Goal: Task Accomplishment & Management: Use online tool/utility

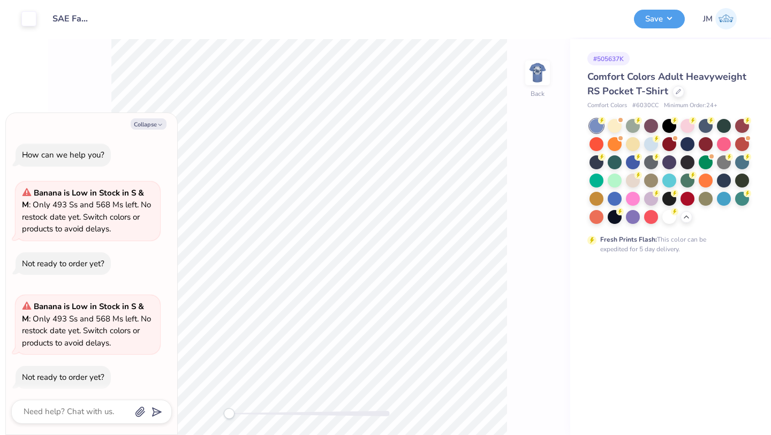
scroll to position [8, 0]
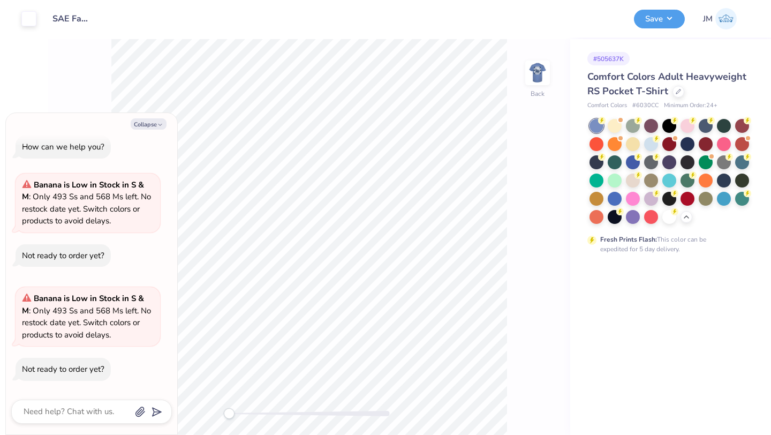
type textarea "x"
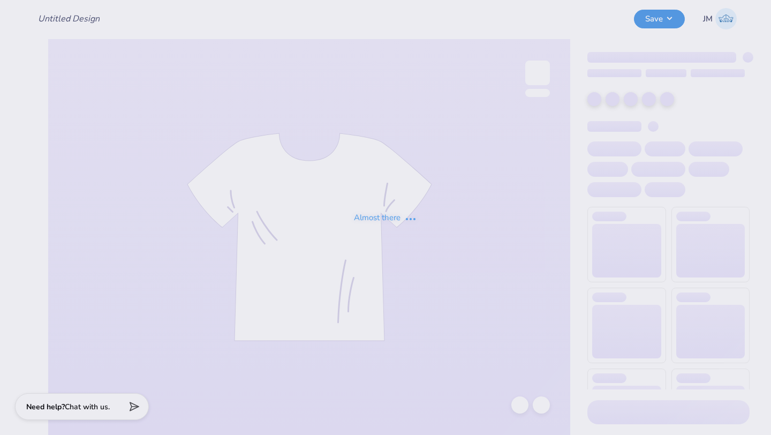
type input "SAE Fall Rush"
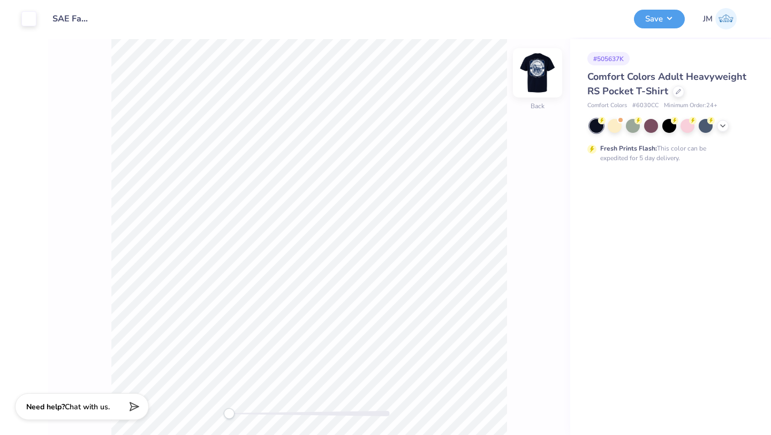
click at [542, 80] on img at bounding box center [537, 72] width 43 height 43
click at [723, 126] on icon at bounding box center [723, 125] width 9 height 9
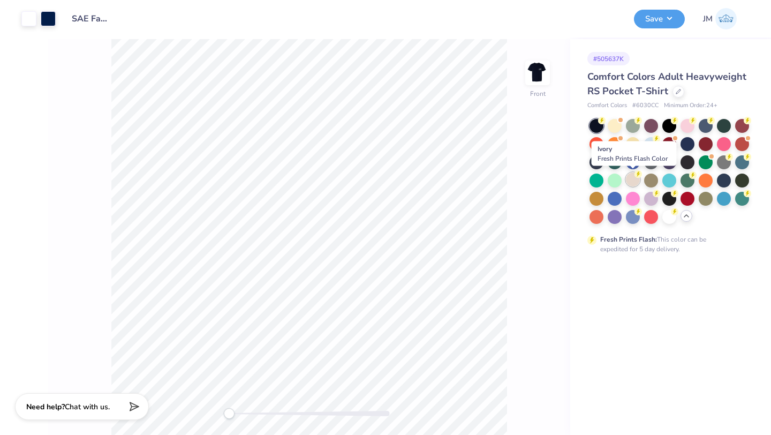
click at [630, 176] on div at bounding box center [633, 179] width 14 height 14
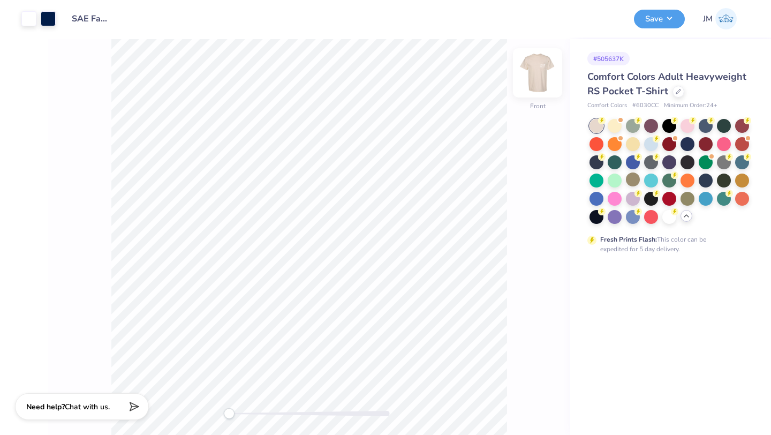
click at [541, 84] on img at bounding box center [537, 72] width 43 height 43
